Goal: Check status

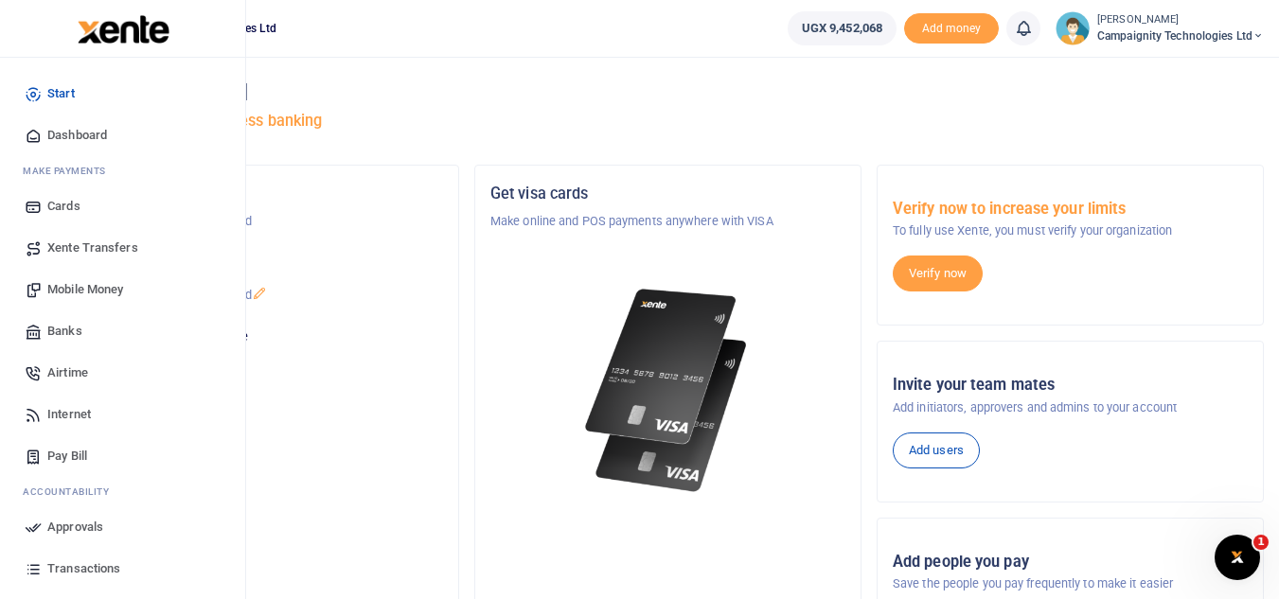
click at [80, 561] on span "Transactions" at bounding box center [83, 569] width 73 height 19
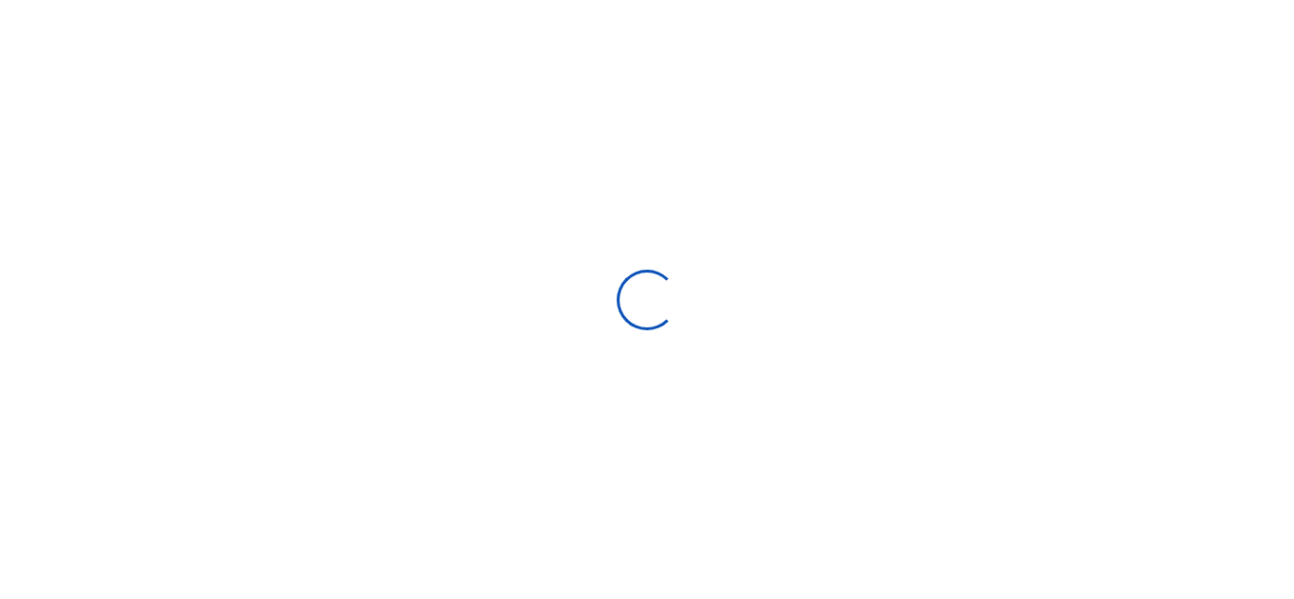
select select
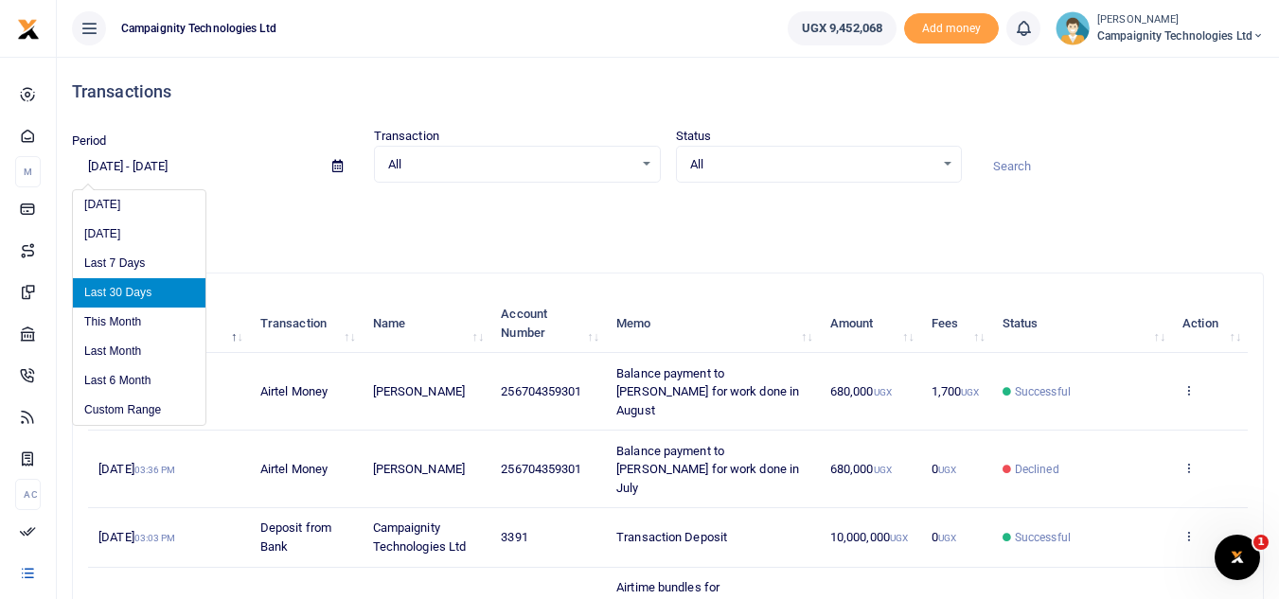
click at [222, 167] on input "07/31/2025 - 08/29/2025" at bounding box center [194, 167] width 245 height 32
click at [139, 377] on li "Last 6 Month" at bounding box center [139, 380] width 133 height 29
type input "02/28/2025 - 08/29/2025"
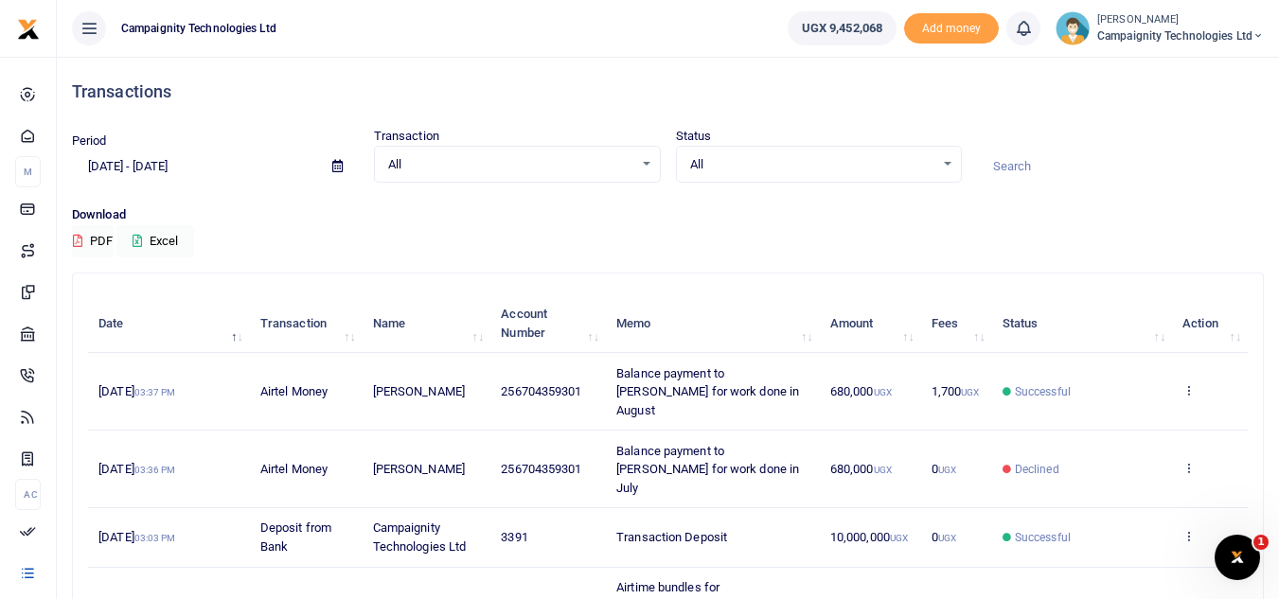
click at [993, 173] on input at bounding box center [1120, 167] width 287 height 32
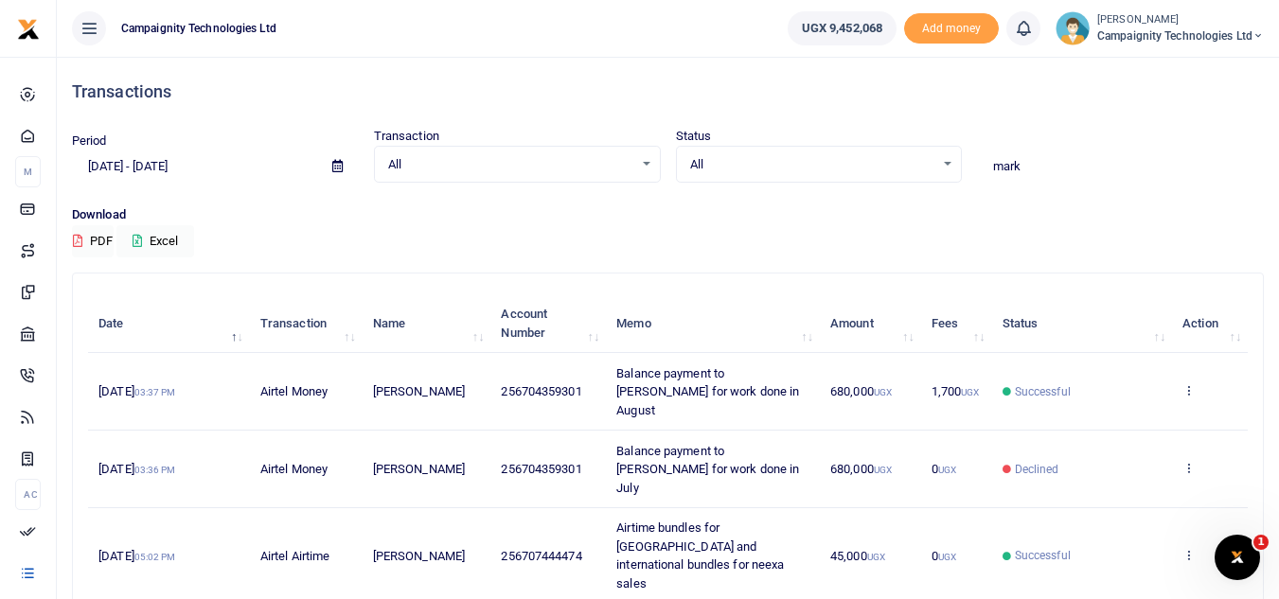
type input "mark"
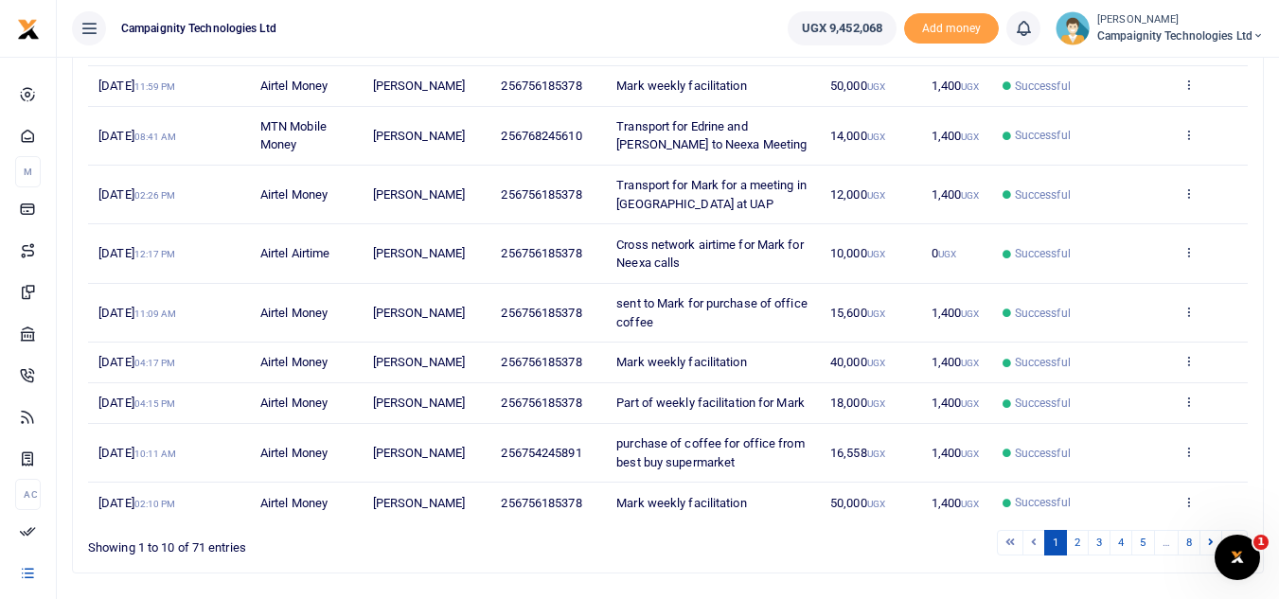
scroll to position [415, 0]
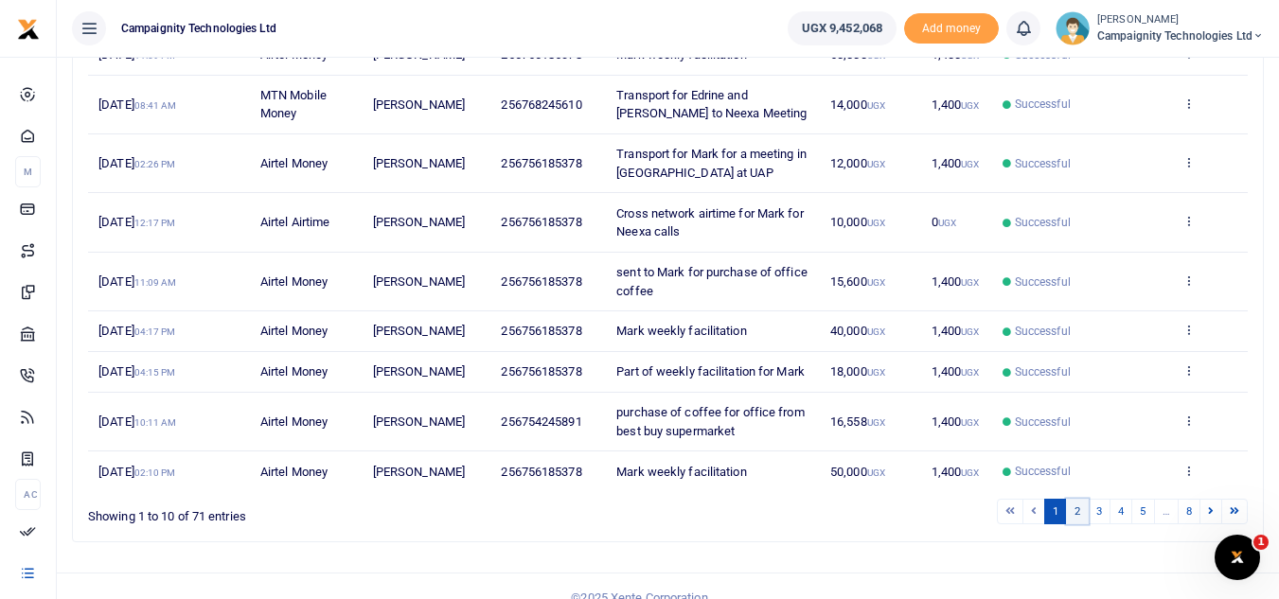
click at [1080, 499] on link "2" at bounding box center [1077, 512] width 23 height 26
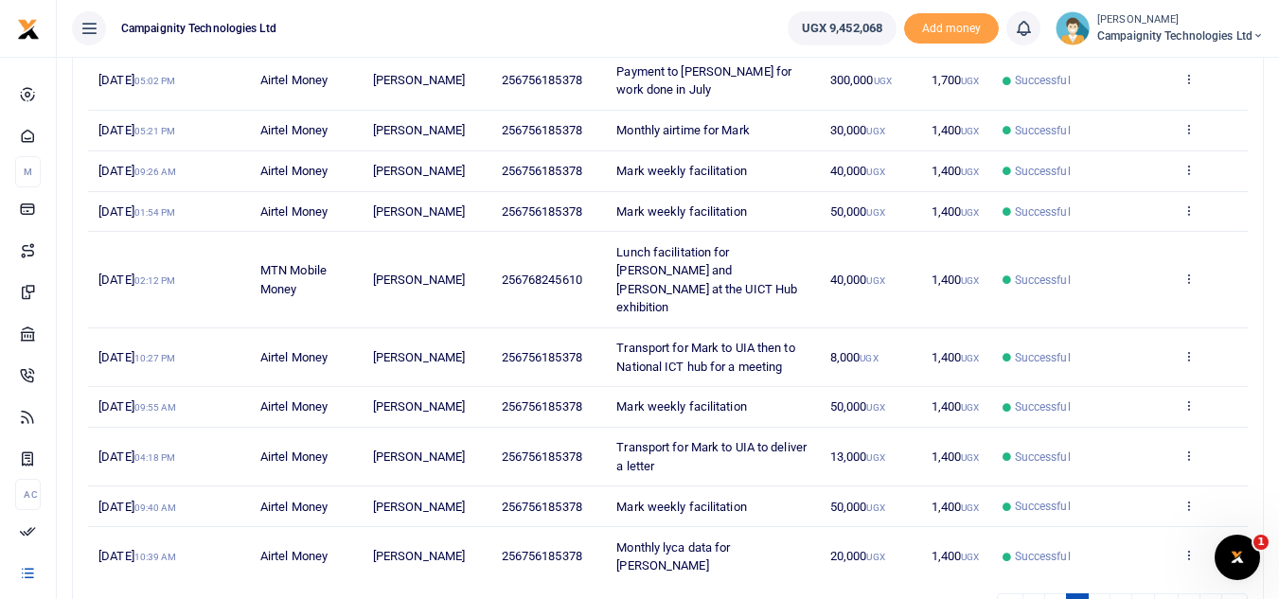
scroll to position [364, 0]
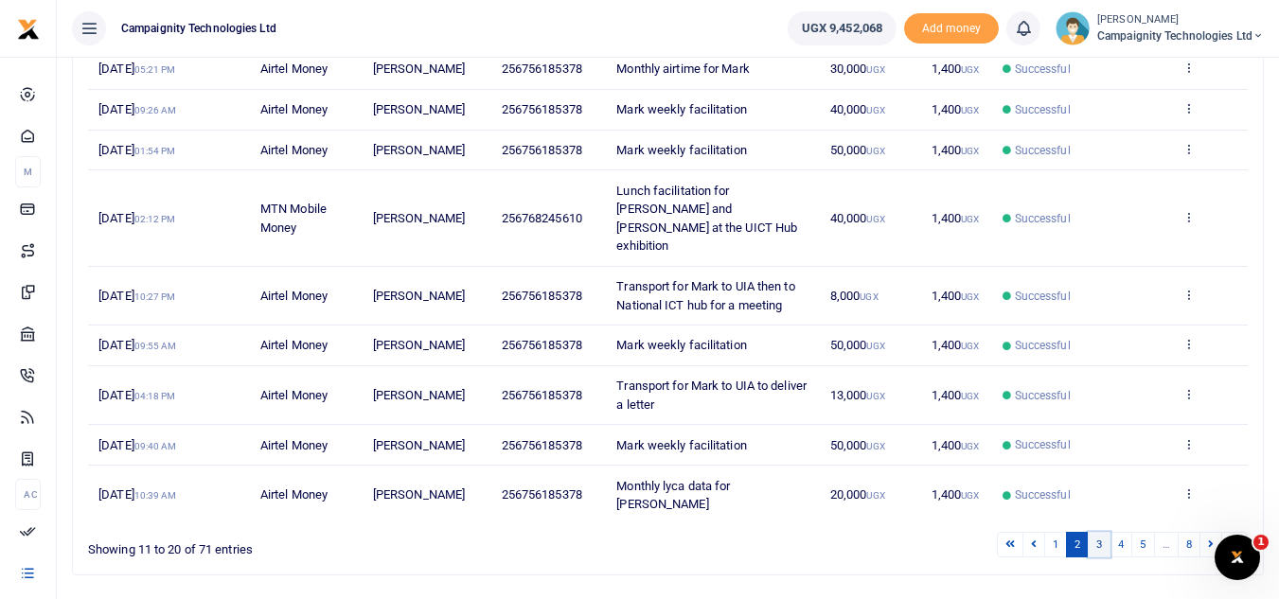
click at [1101, 532] on link "3" at bounding box center [1099, 545] width 23 height 26
